Goal: Task Accomplishment & Management: Use online tool/utility

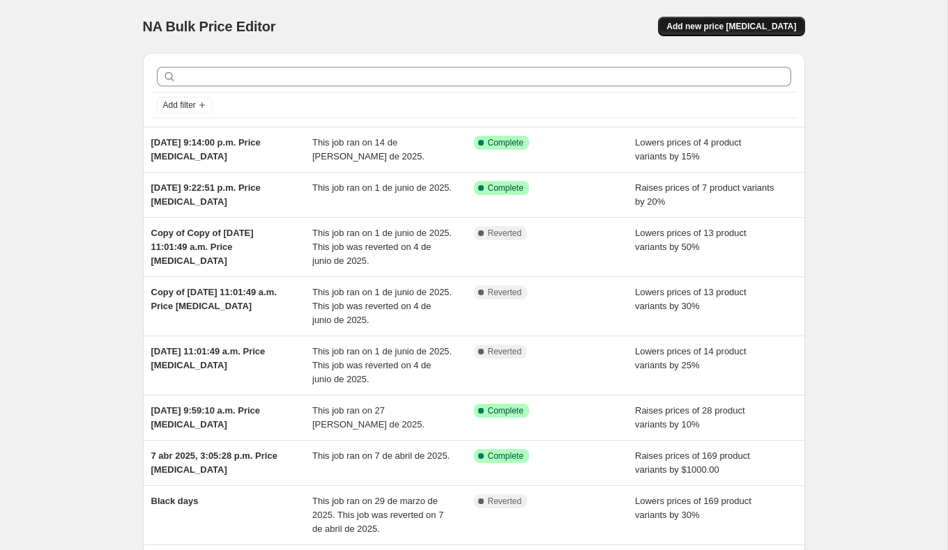
click at [696, 26] on span "Add new price [MEDICAL_DATA]" at bounding box center [731, 26] width 130 height 11
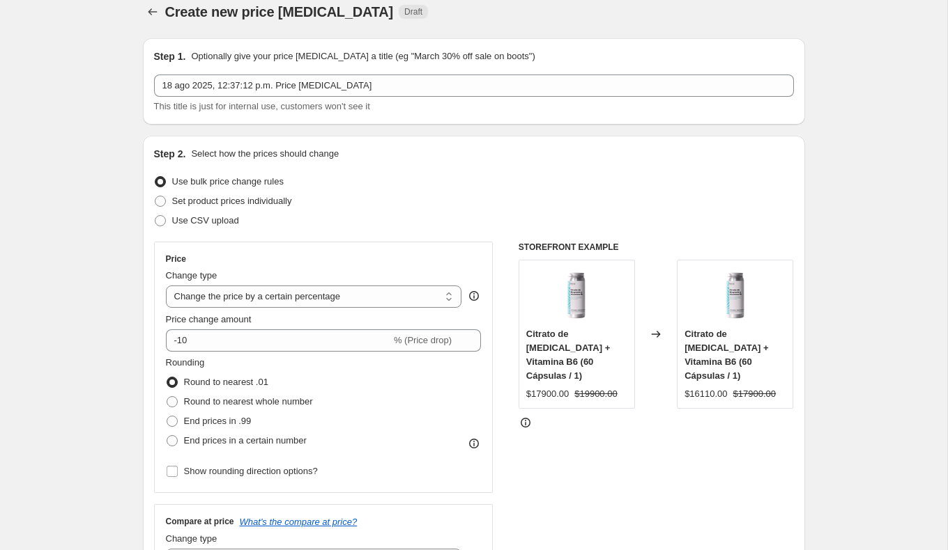
scroll to position [20, 0]
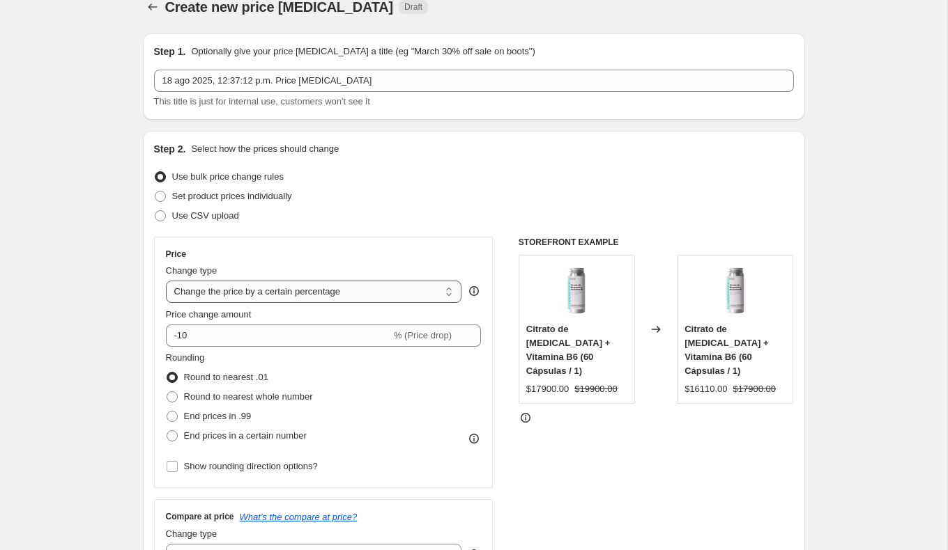
click at [250, 287] on select "Change the price to a certain amount Change the price by a certain amount Chang…" at bounding box center [314, 292] width 296 height 22
select select "pcap"
type input "-20"
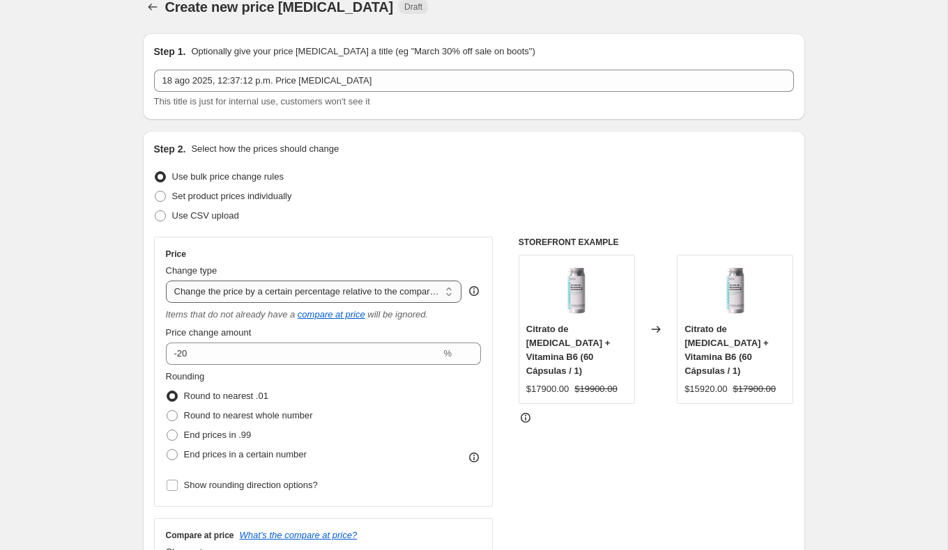
click at [259, 291] on select "Change the price to a certain amount Change the price by a certain amount Chang…" at bounding box center [314, 292] width 296 height 22
select select "bcap"
type input "-12.00"
click at [262, 286] on select "Change the price to a certain amount Change the price by a certain amount Chang…" at bounding box center [314, 292] width 296 height 22
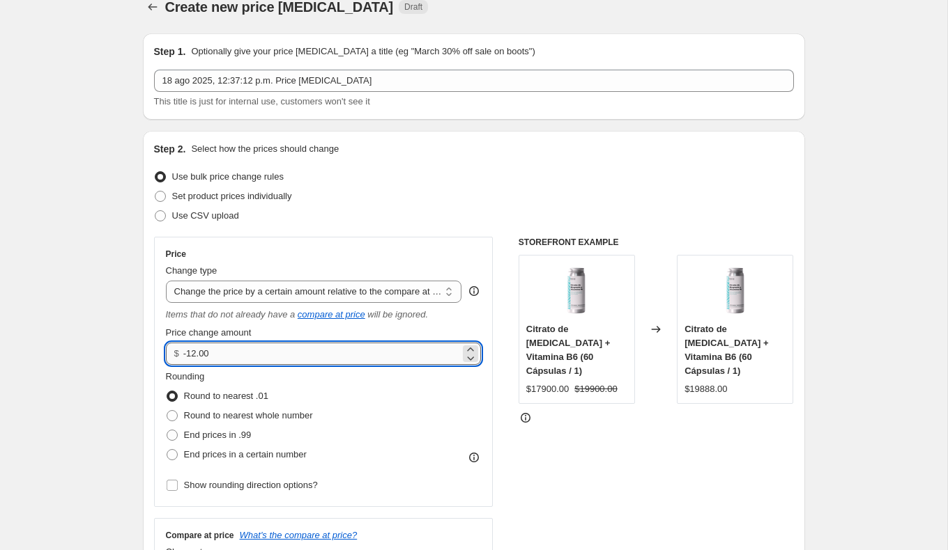
click at [229, 348] on input "-12.00" at bounding box center [321, 354] width 277 height 22
click at [233, 294] on select "Change the price to a certain amount Change the price by a certain amount Chang…" at bounding box center [314, 292] width 296 height 22
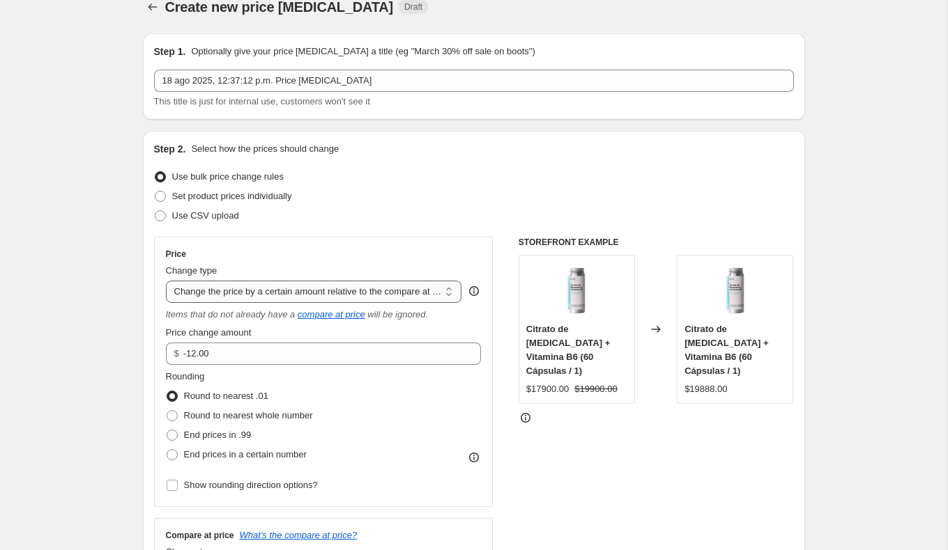
select select "percentage"
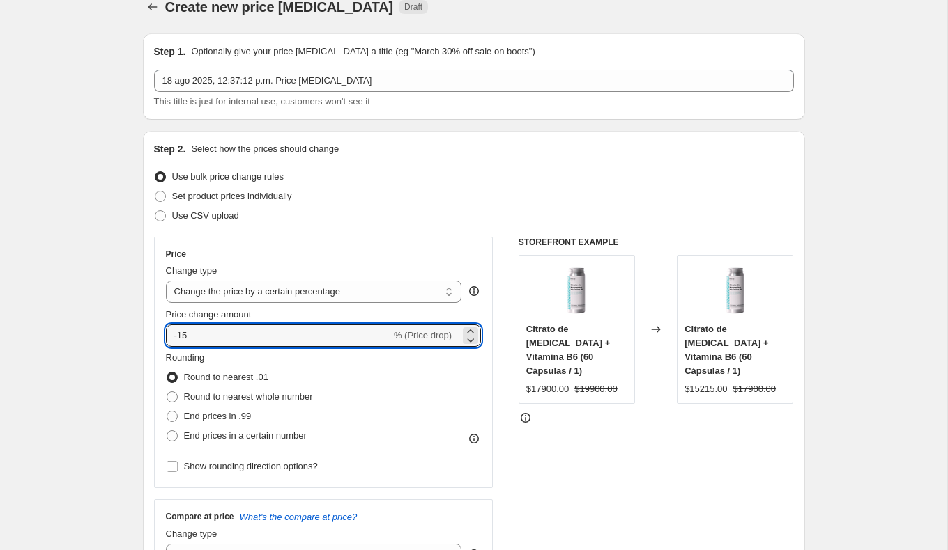
drag, startPoint x: 203, startPoint y: 337, endPoint x: 134, endPoint y: 337, distance: 69.7
type input "25"
click at [471, 171] on div "Use bulk price change rules" at bounding box center [474, 177] width 640 height 20
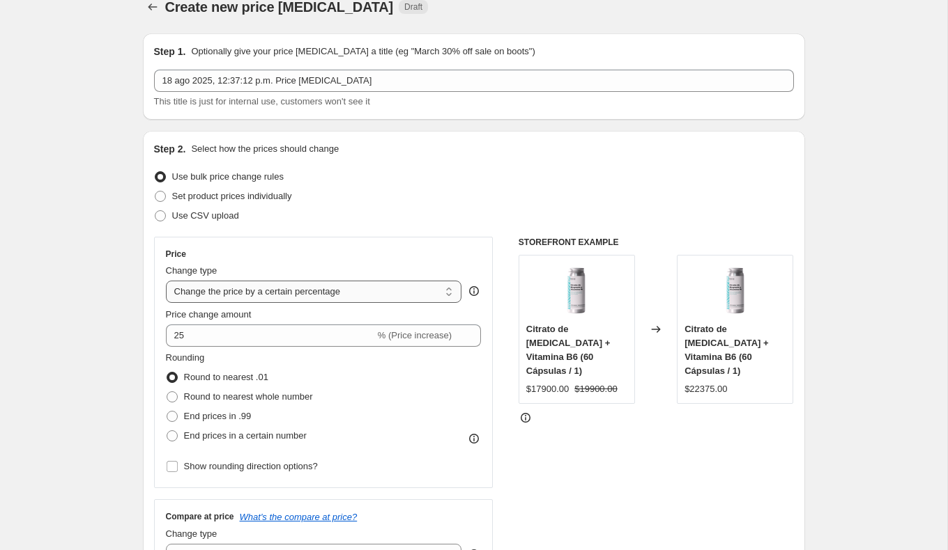
click at [342, 297] on select "Change the price to a certain amount Change the price by a certain amount Chang…" at bounding box center [314, 292] width 296 height 22
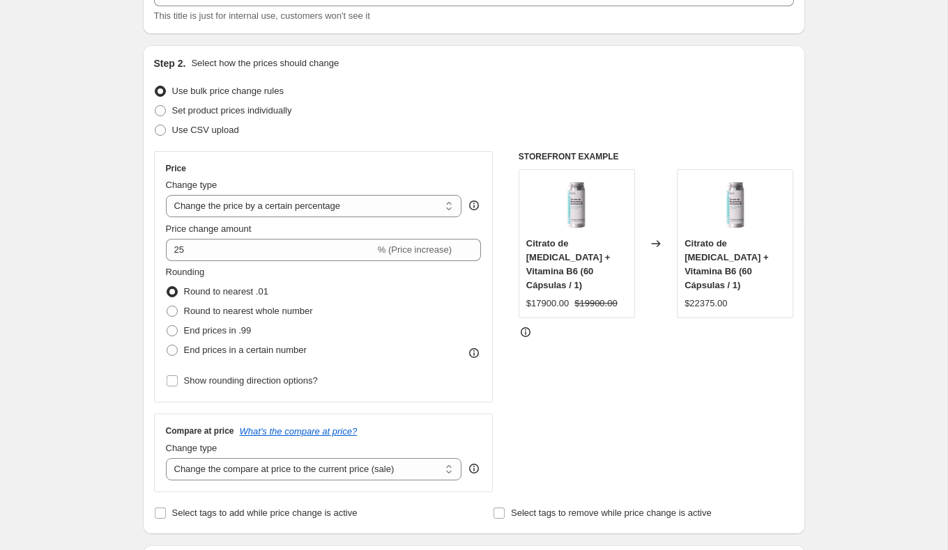
scroll to position [107, 0]
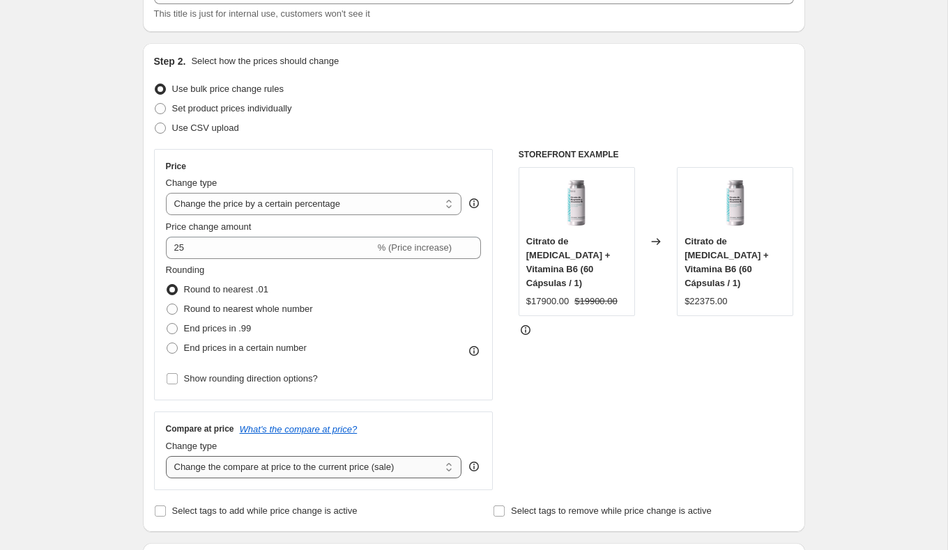
click at [389, 469] on select "Change the compare at price to the current price (sale) Change the compare at p…" at bounding box center [314, 467] width 296 height 22
select select "no_change"
click at [534, 450] on div "STOREFRONT EXAMPLE Citrato de [MEDICAL_DATA] + Vitamina B6 (60 Cápsulas / 1) $1…" at bounding box center [655, 319] width 275 height 341
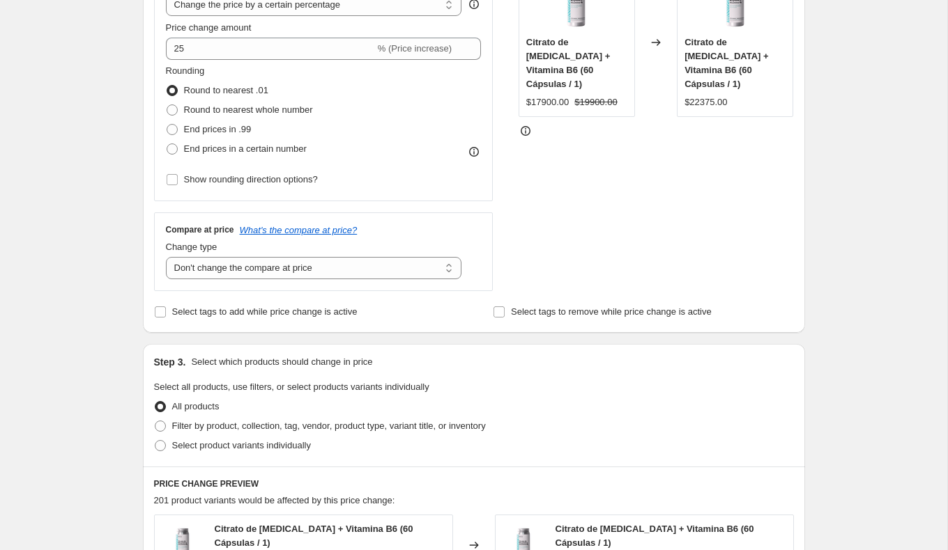
scroll to position [304, 0]
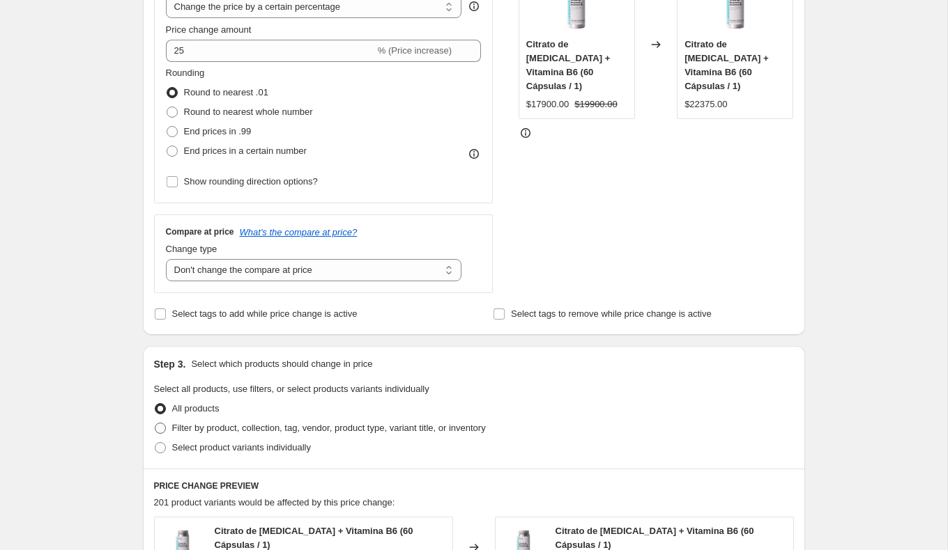
click at [345, 428] on span "Filter by product, collection, tag, vendor, product type, variant title, or inv…" at bounding box center [329, 428] width 314 height 10
click at [155, 424] on input "Filter by product, collection, tag, vendor, product type, variant title, or inv…" at bounding box center [155, 423] width 1 height 1
radio input "true"
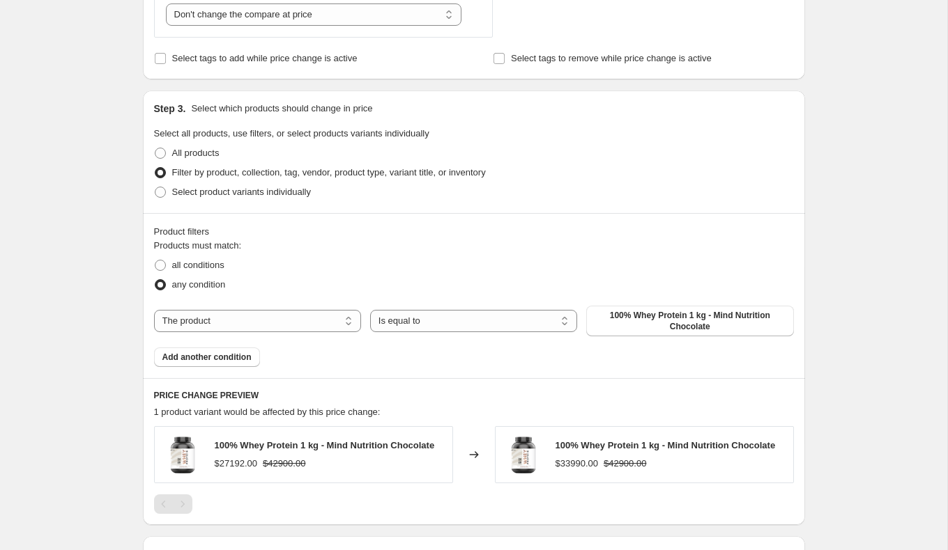
scroll to position [563, 0]
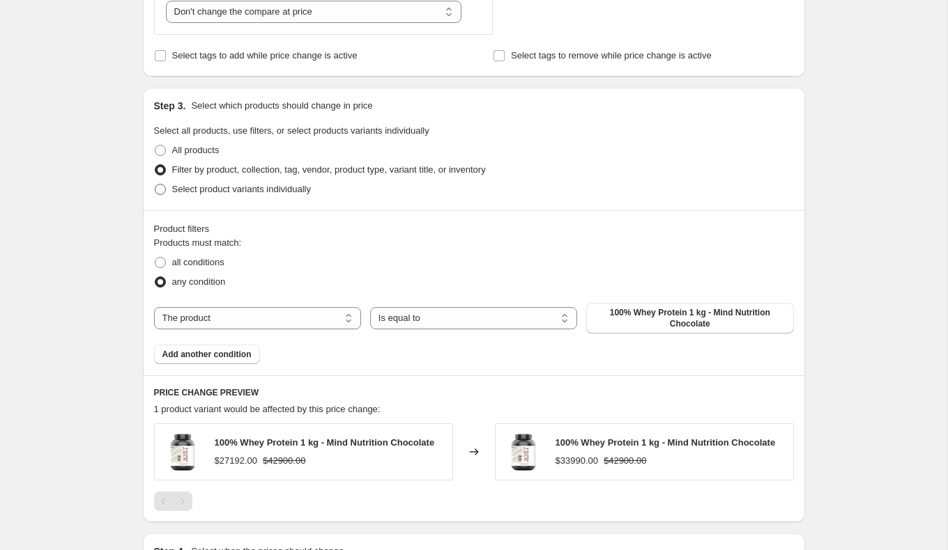
click at [212, 188] on span "Select product variants individually" at bounding box center [241, 189] width 139 height 10
click at [155, 185] on input "Select product variants individually" at bounding box center [155, 184] width 1 height 1
radio input "true"
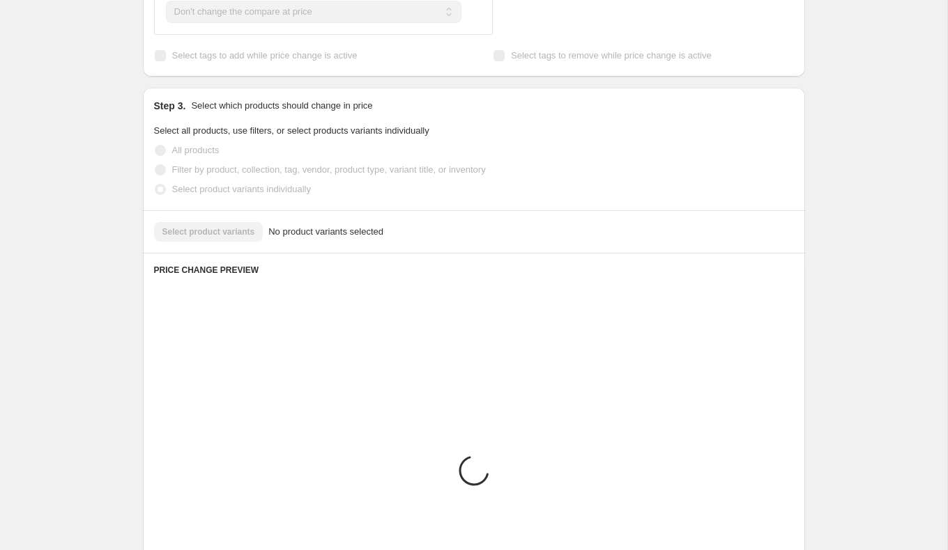
scroll to position [531, 0]
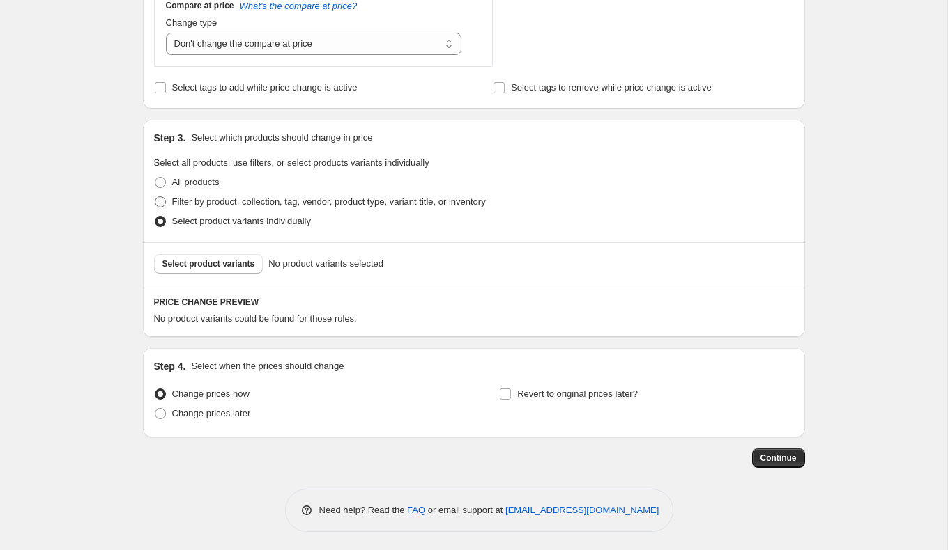
click at [221, 199] on span "Filter by product, collection, tag, vendor, product type, variant title, or inv…" at bounding box center [329, 201] width 314 height 10
click at [155, 197] on input "Filter by product, collection, tag, vendor, product type, variant title, or inv…" at bounding box center [155, 196] width 1 height 1
radio input "true"
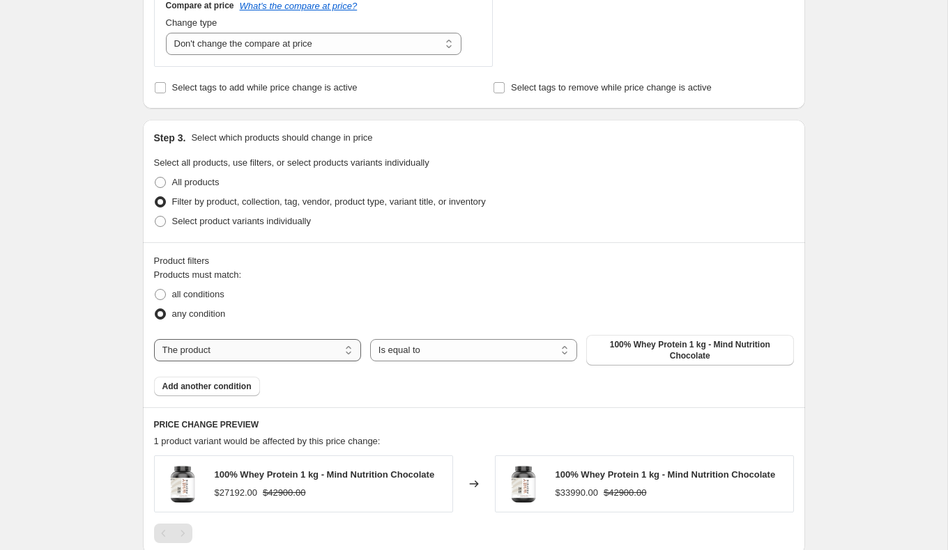
click at [325, 341] on select "The product The product's collection The product's tag The product's vendor The…" at bounding box center [257, 350] width 207 height 22
select select "collection"
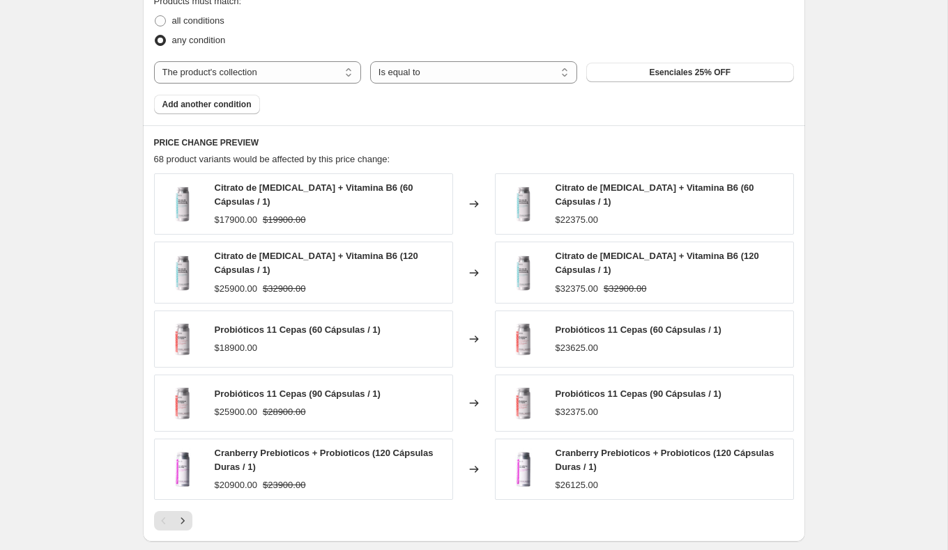
scroll to position [808, 0]
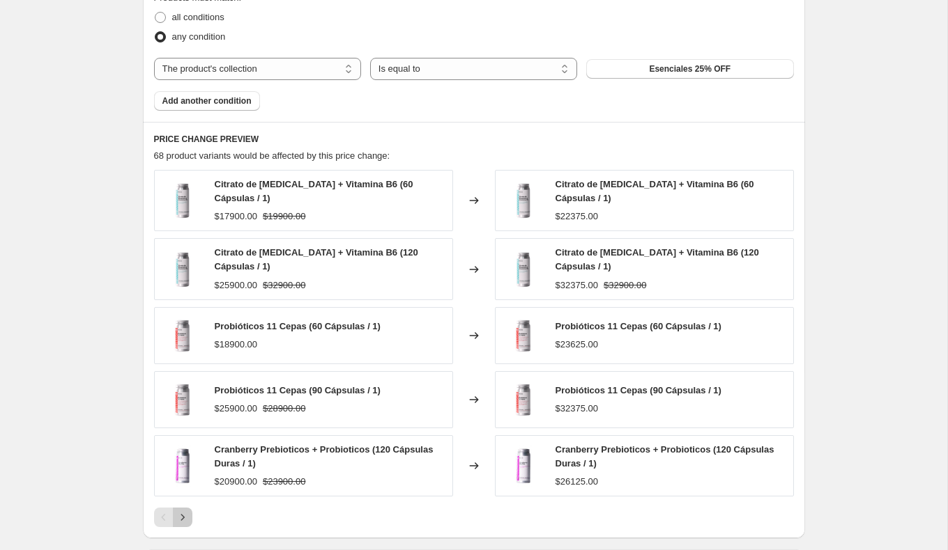
click at [186, 511] on icon "Next" at bounding box center [183, 518] width 14 height 14
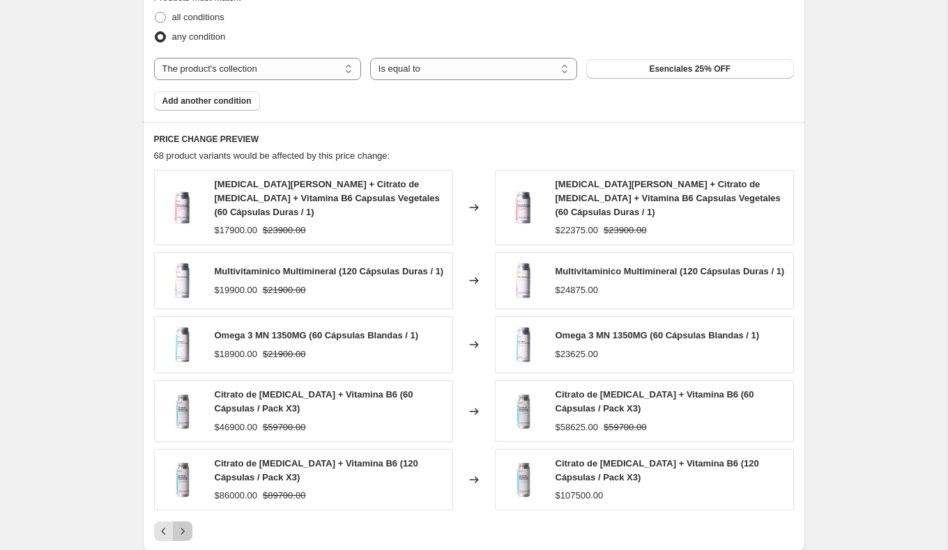
click at [183, 528] on icon "Next" at bounding box center [181, 531] width 3 height 6
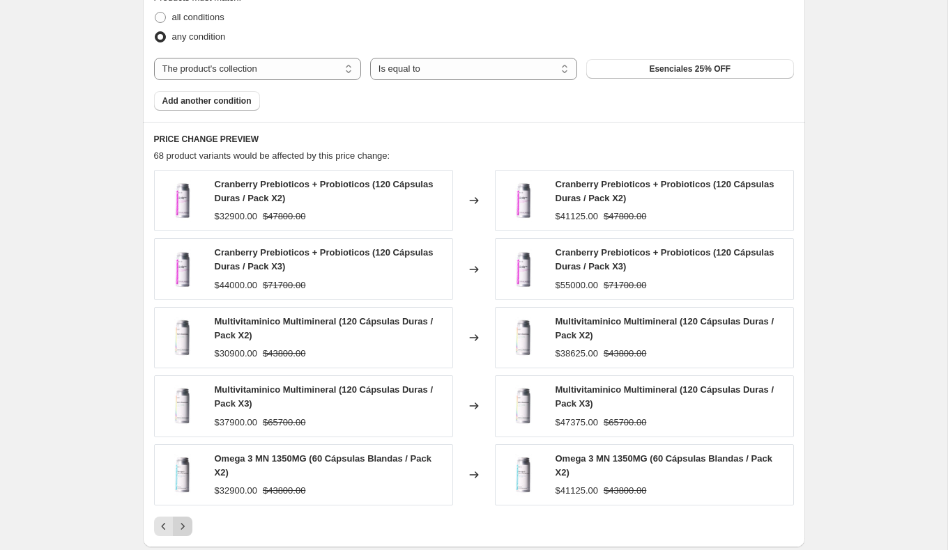
click at [183, 520] on icon "Next" at bounding box center [183, 527] width 14 height 14
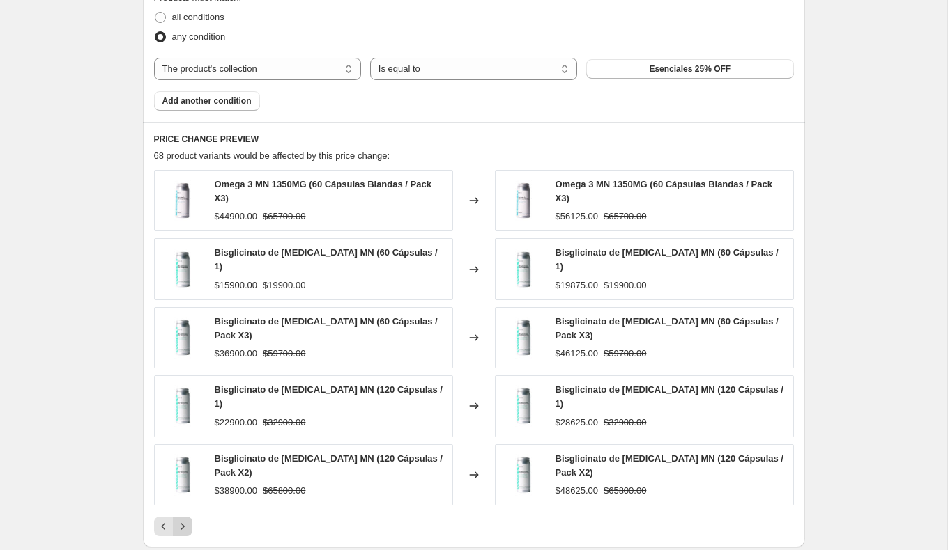
click at [183, 520] on icon "Next" at bounding box center [183, 527] width 14 height 14
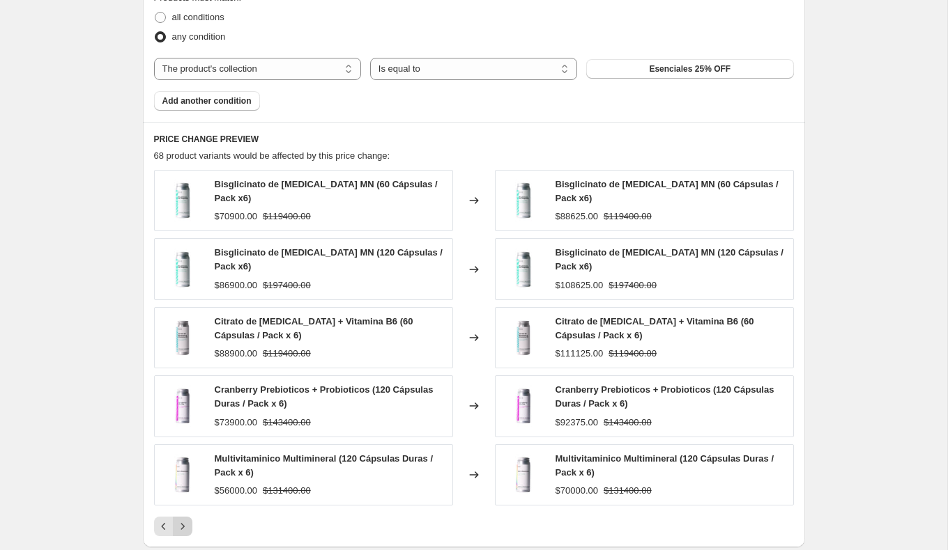
click at [183, 520] on icon "Next" at bounding box center [183, 527] width 14 height 14
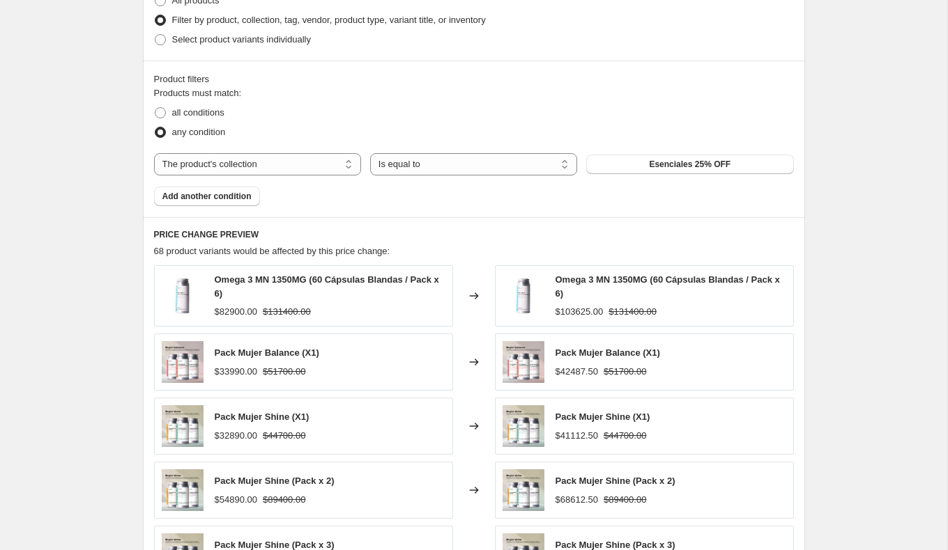
scroll to position [707, 0]
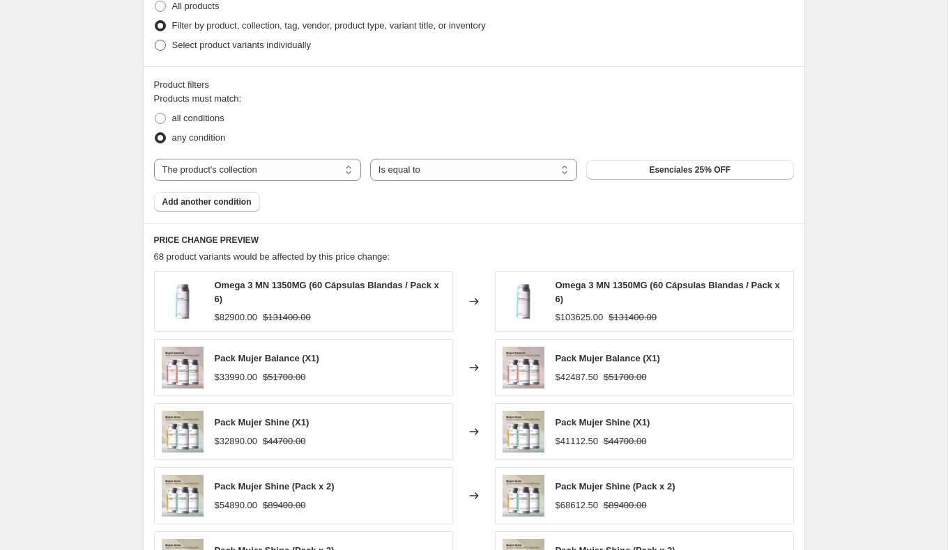
click at [310, 46] on span "Select product variants individually" at bounding box center [241, 45] width 139 height 10
click at [155, 40] on input "Select product variants individually" at bounding box center [155, 40] width 1 height 1
radio input "true"
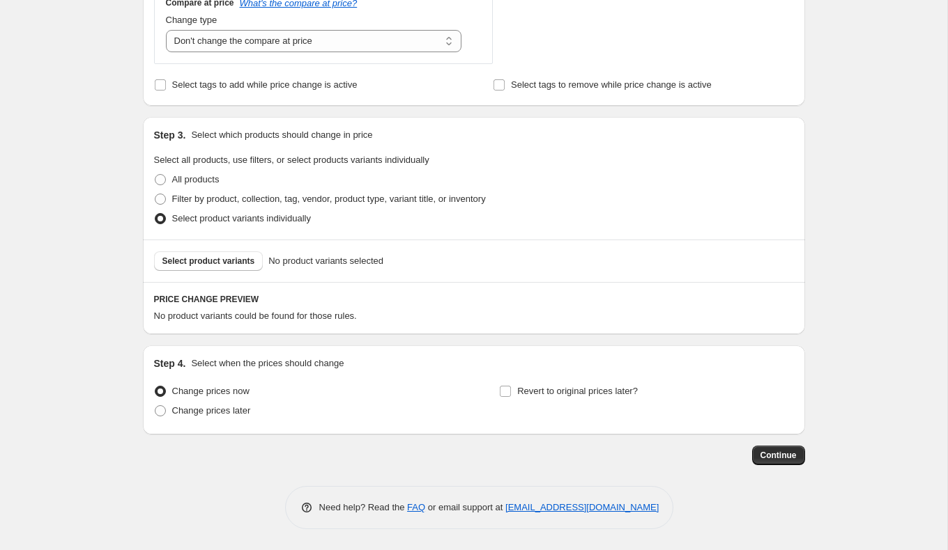
scroll to position [531, 0]
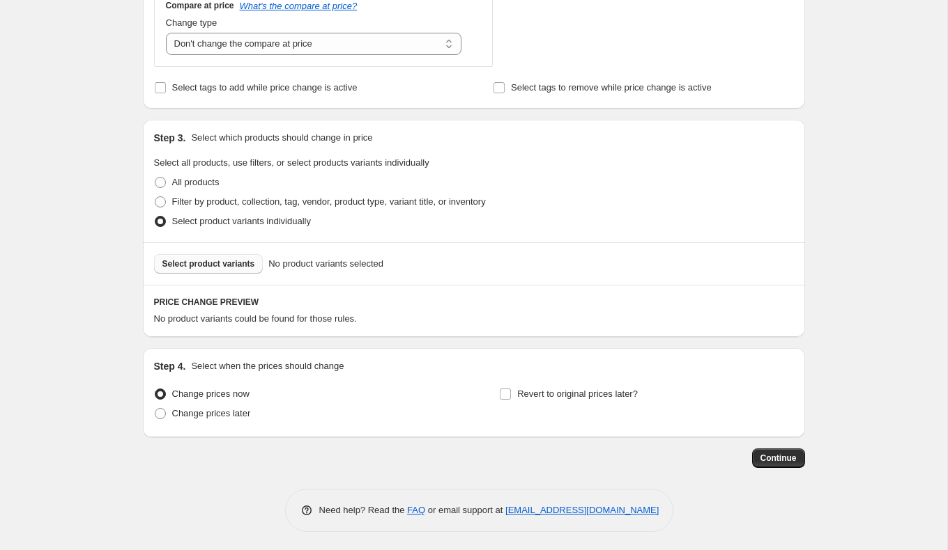
click at [242, 258] on span "Select product variants" at bounding box center [208, 263] width 93 height 11
